Goal: Check status

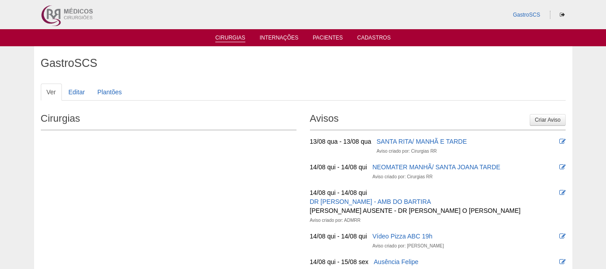
click at [233, 39] on link "Cirurgias" at bounding box center [230, 39] width 30 height 8
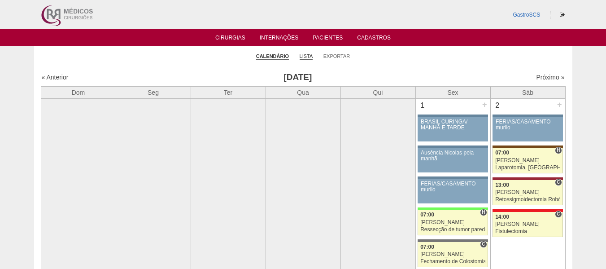
click at [303, 58] on link "Lista" at bounding box center [306, 56] width 13 height 7
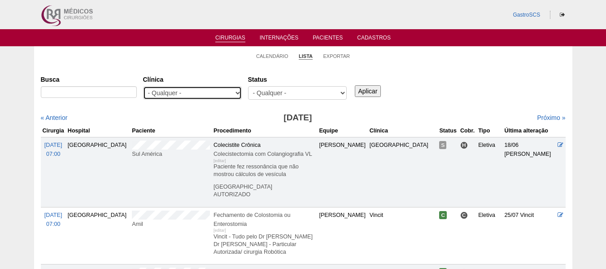
click at [185, 94] on select "- Qualquer - 6R Alphaville Assunção Bartira Brasil Christovão da Gama Cruz Azul…" at bounding box center [192, 92] width 99 height 13
select select "22"
click at [143, 86] on select "- Qualquer - 6R Alphaville Assunção Bartira Brasil Christovão da Gama Cruz Azul…" at bounding box center [192, 92] width 99 height 13
click at [368, 90] on input "Aplicar" at bounding box center [368, 91] width 26 height 12
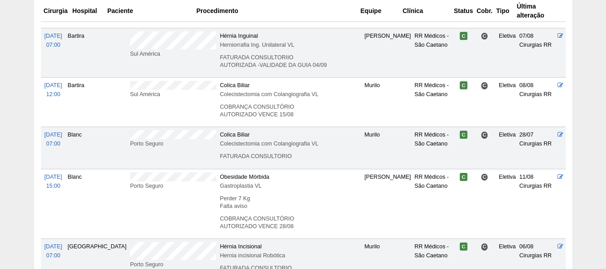
scroll to position [1169, 0]
